Goal: Task Accomplishment & Management: Manage account settings

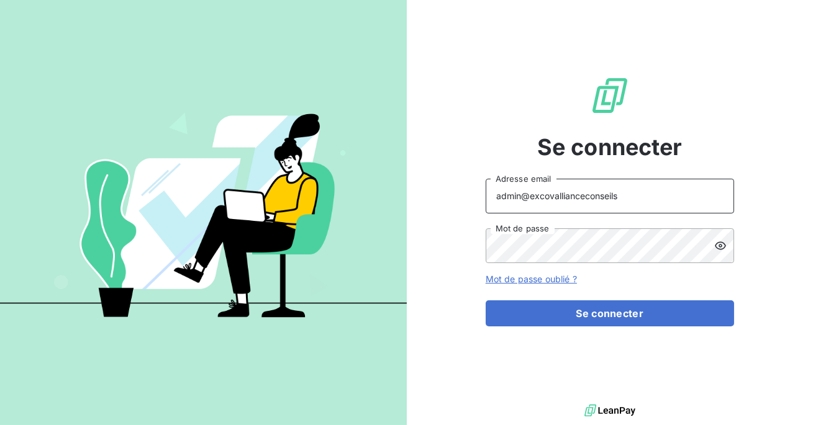
click at [628, 201] on input "admin@excovallianceconseils" at bounding box center [609, 196] width 248 height 35
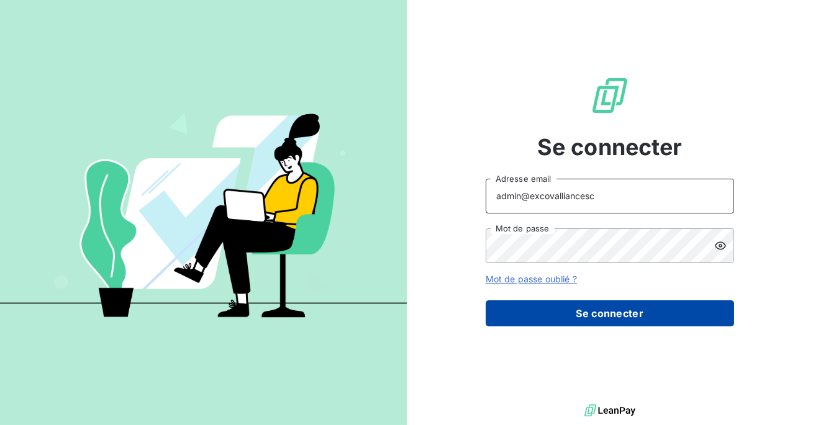
type input "admin@excovalliancesc"
click at [546, 314] on button "Se connecter" at bounding box center [609, 313] width 248 height 26
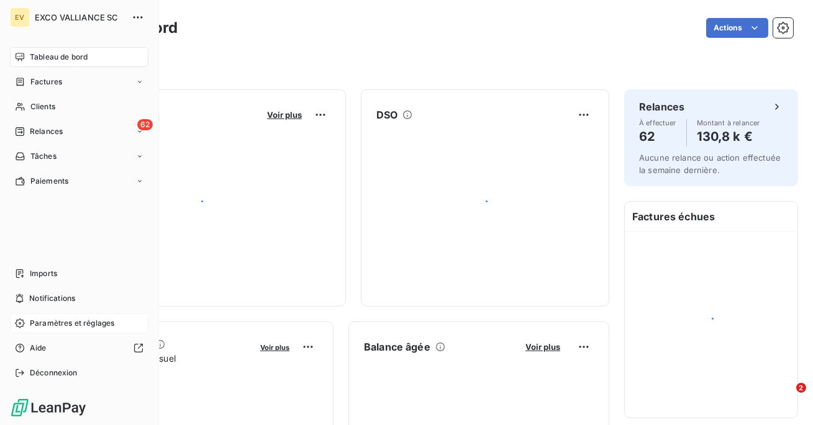
click at [36, 318] on span "Paramètres et réglages" at bounding box center [72, 323] width 84 height 11
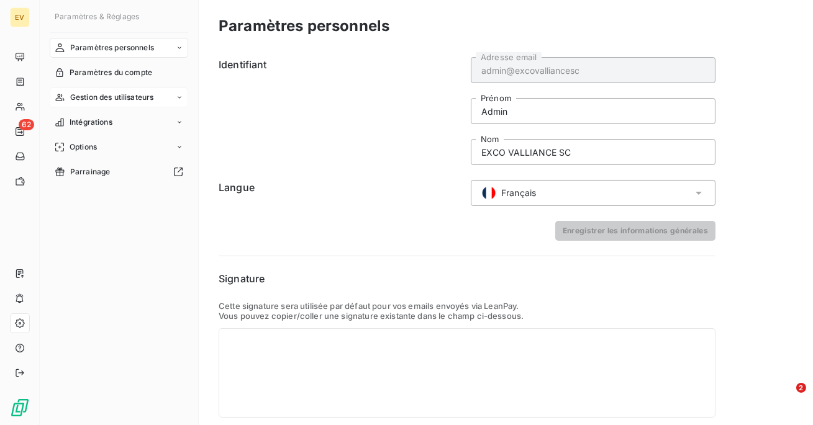
click at [109, 94] on span "Gestion des utilisateurs" at bounding box center [112, 97] width 84 height 11
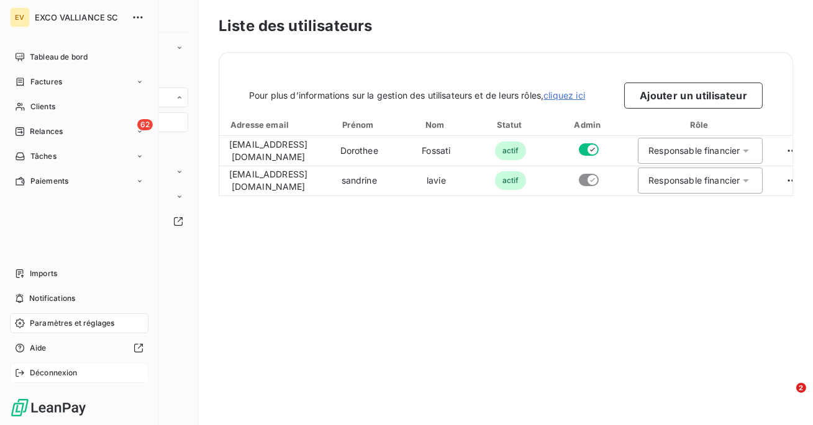
click at [28, 371] on div "Déconnexion" at bounding box center [79, 373] width 138 height 20
